Goal: Navigation & Orientation: Go to known website

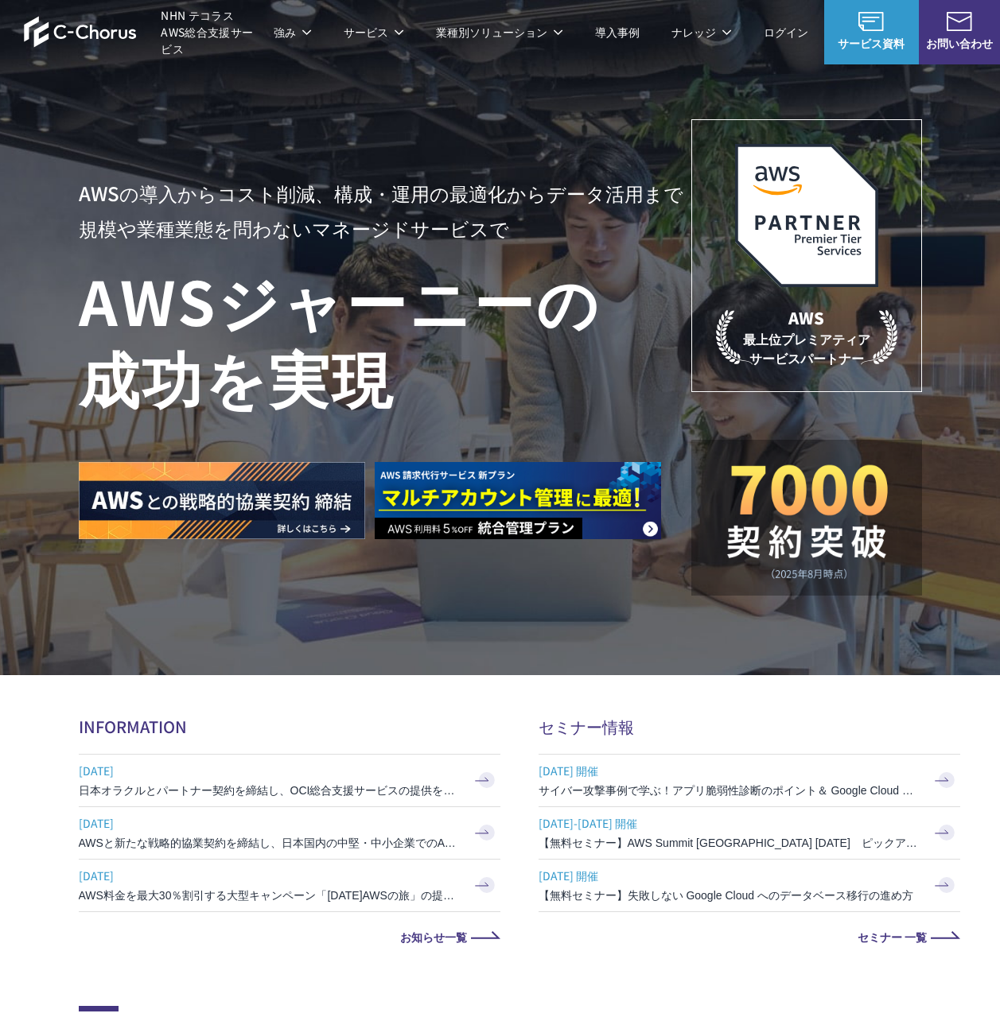
click at [207, 27] on span "NHN テコラス AWS総合支援サービス" at bounding box center [209, 32] width 96 height 50
